Goal: Information Seeking & Learning: Check status

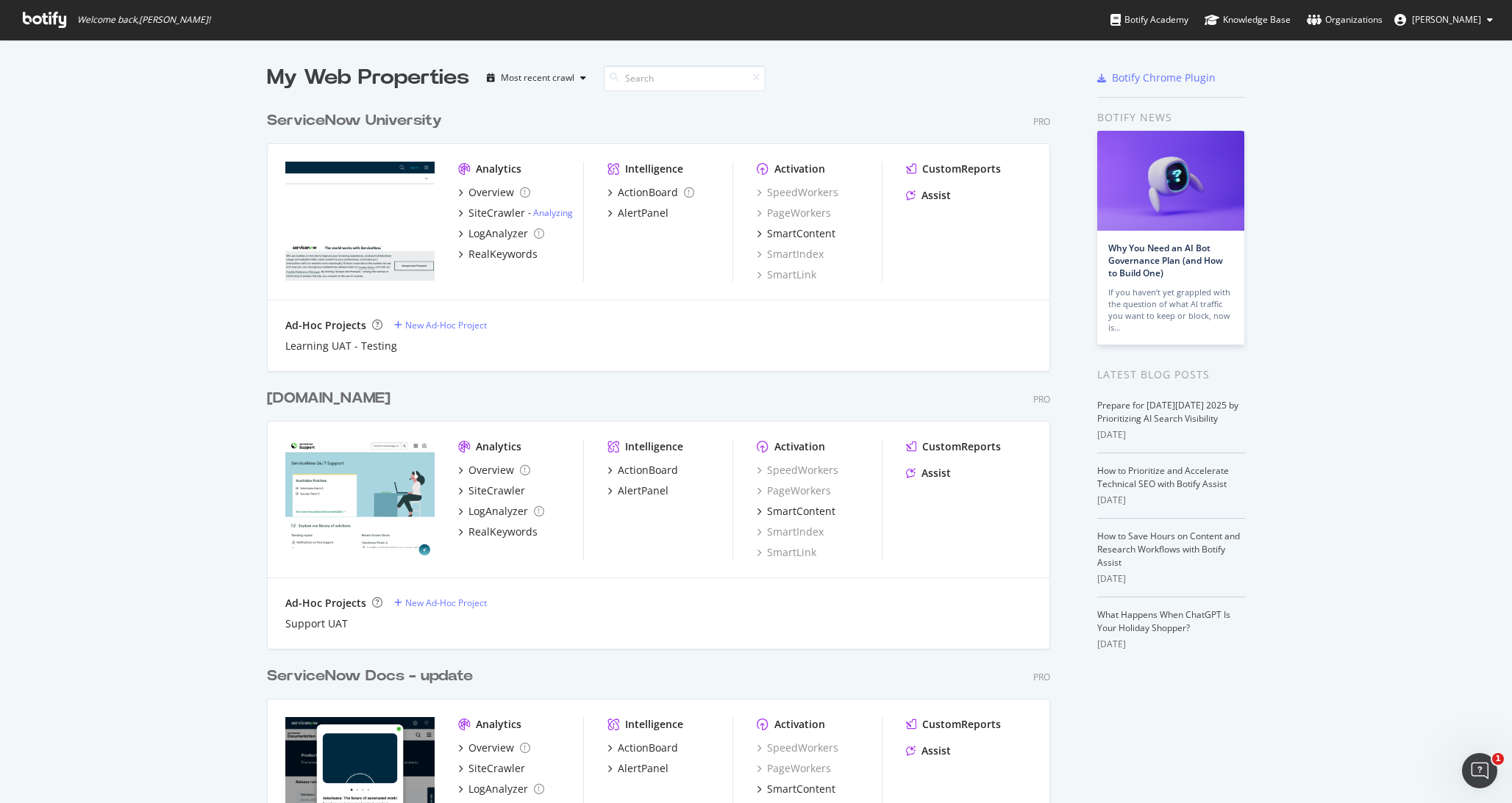
scroll to position [803, 1512]
click at [950, 443] on div "CustomReports" at bounding box center [961, 446] width 79 height 14
